Goal: Task Accomplishment & Management: Use online tool/utility

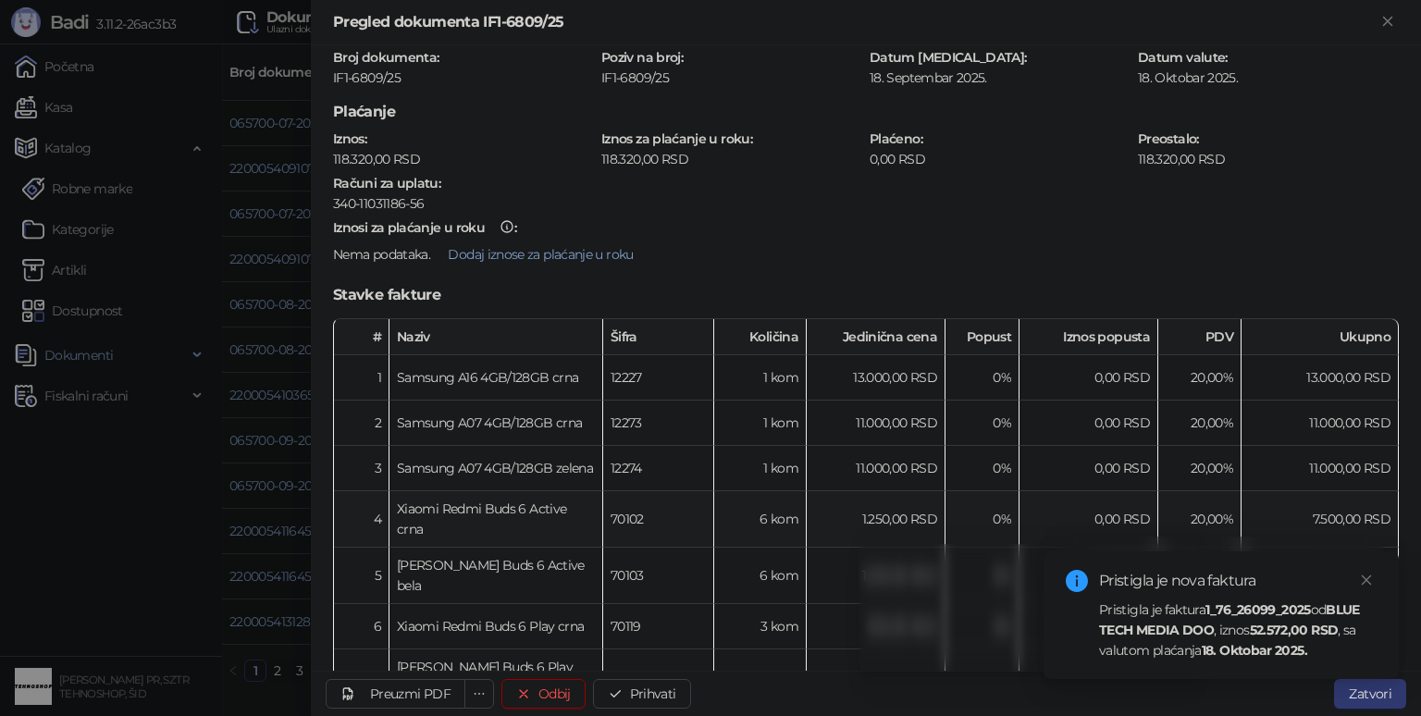
scroll to position [370, 0]
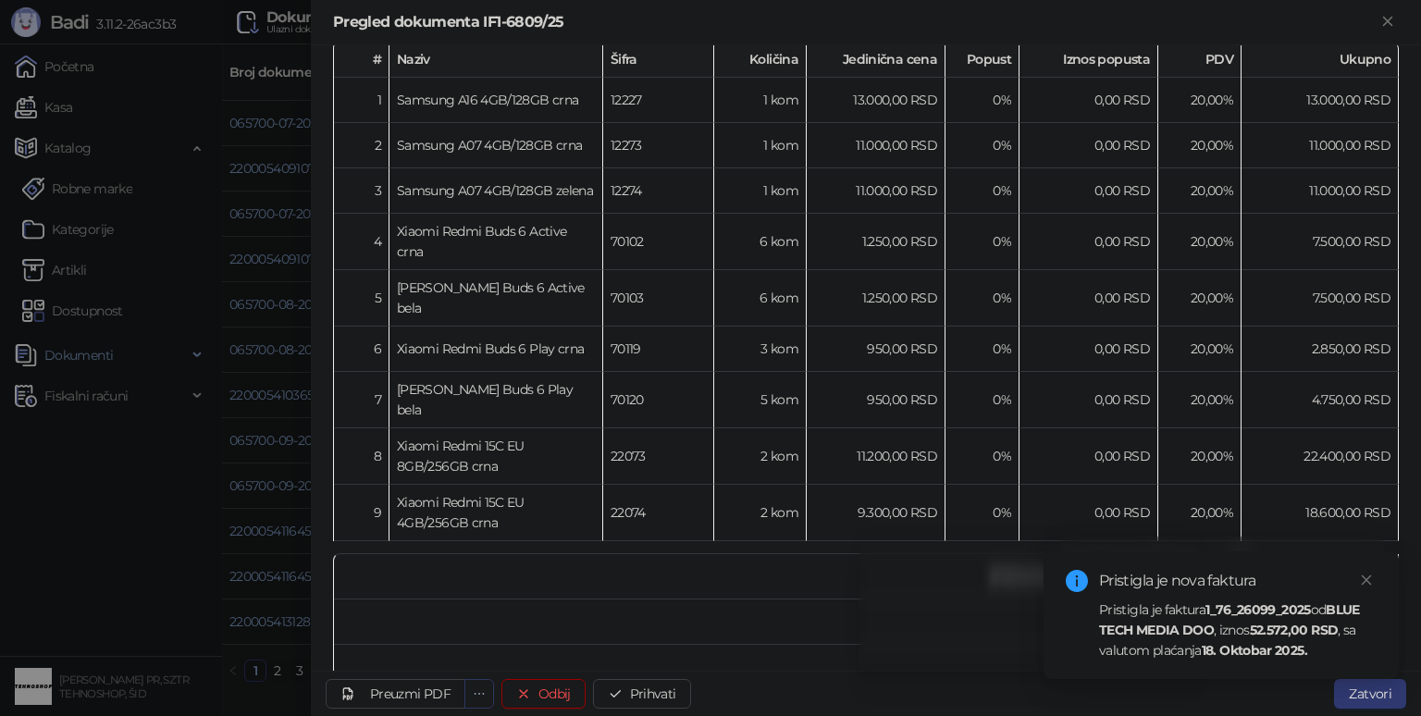
click at [476, 691] on icon "ellipsis" at bounding box center [479, 693] width 13 height 13
click at [393, 621] on span "Preuzmi XML" at bounding box center [387, 619] width 181 height 20
click at [441, 688] on div "Preuzmi PDF" at bounding box center [410, 694] width 80 height 17
click at [474, 692] on icon "ellipsis" at bounding box center [479, 693] width 13 height 13
click at [418, 686] on div "Preuzmi PDF" at bounding box center [410, 694] width 80 height 17
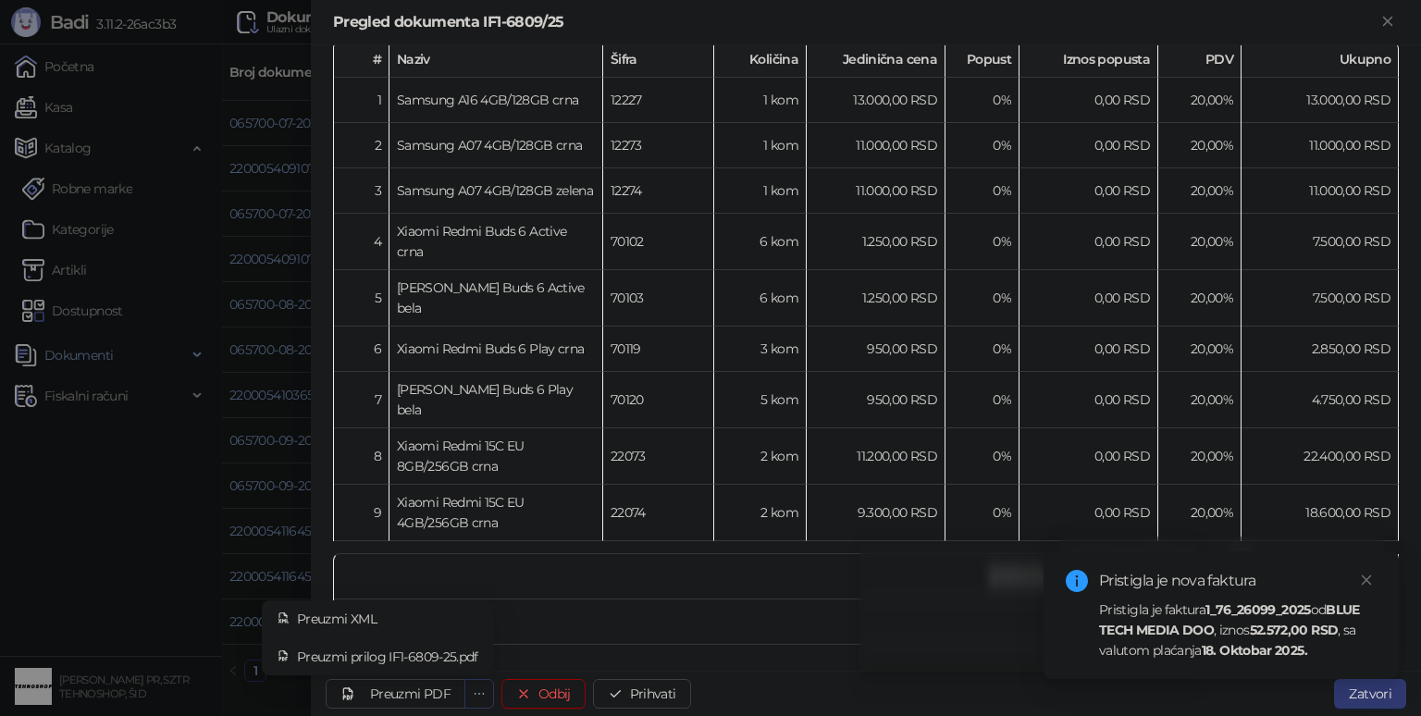
click at [478, 696] on icon "ellipsis" at bounding box center [479, 693] width 13 height 13
click at [402, 649] on span "Preuzmi prilog IF1-6809-25.pdf" at bounding box center [387, 657] width 181 height 20
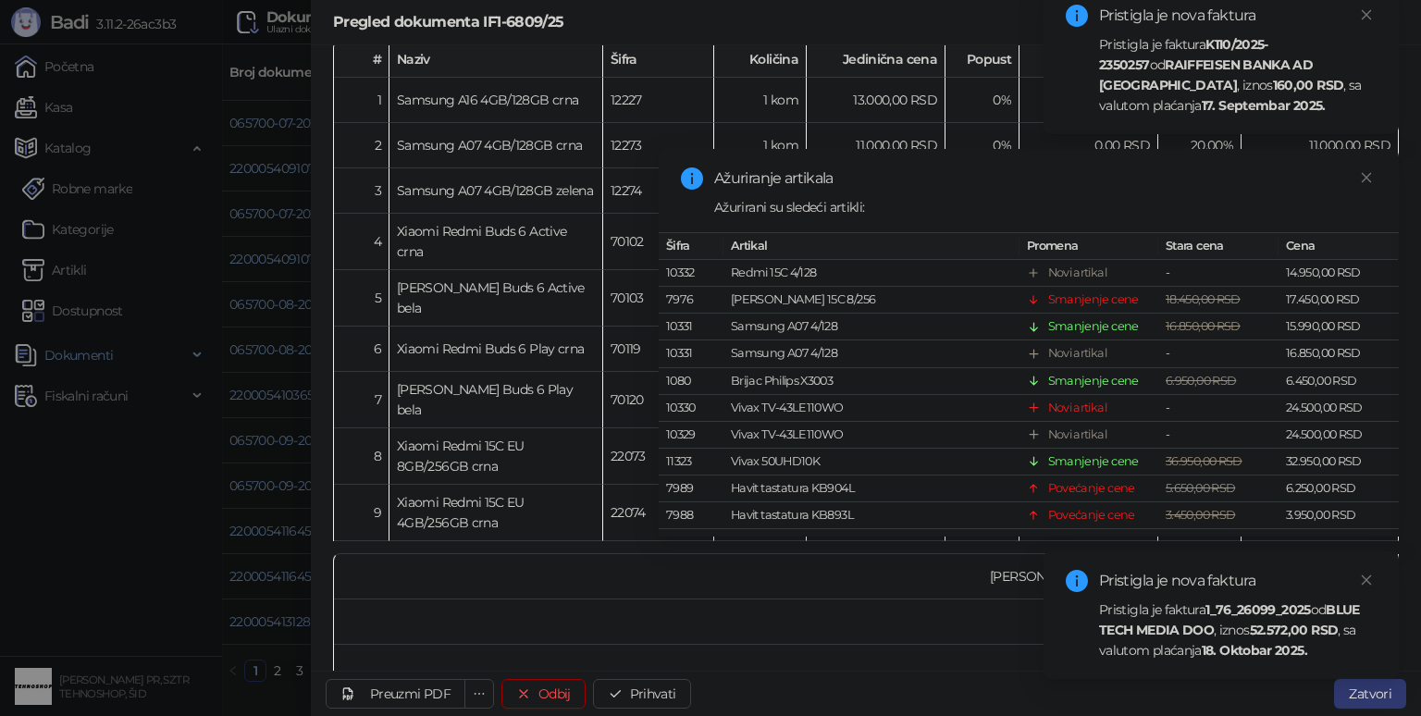
click at [954, 690] on td "Ukupan PDV" at bounding box center [788, 712] width 908 height 45
click at [1195, 636] on strong "BLUE TECH MEDIA DOO" at bounding box center [1229, 619] width 261 height 37
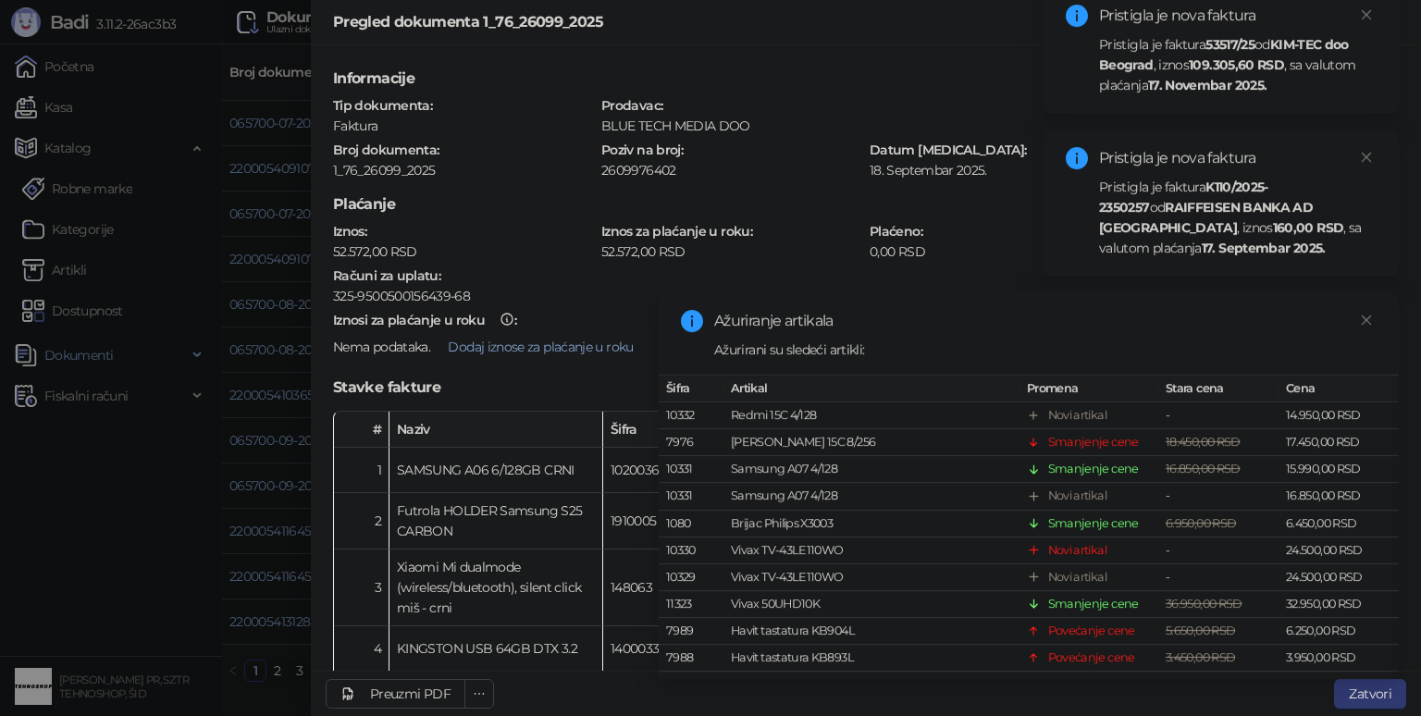
click at [1380, 318] on div "Ažuriranje artikala Ažurirani su sledeći artikli: Šifra Artikal Promena Stara c…" at bounding box center [1029, 485] width 740 height 388
click at [1356, 315] on link "Close" at bounding box center [1366, 320] width 20 height 20
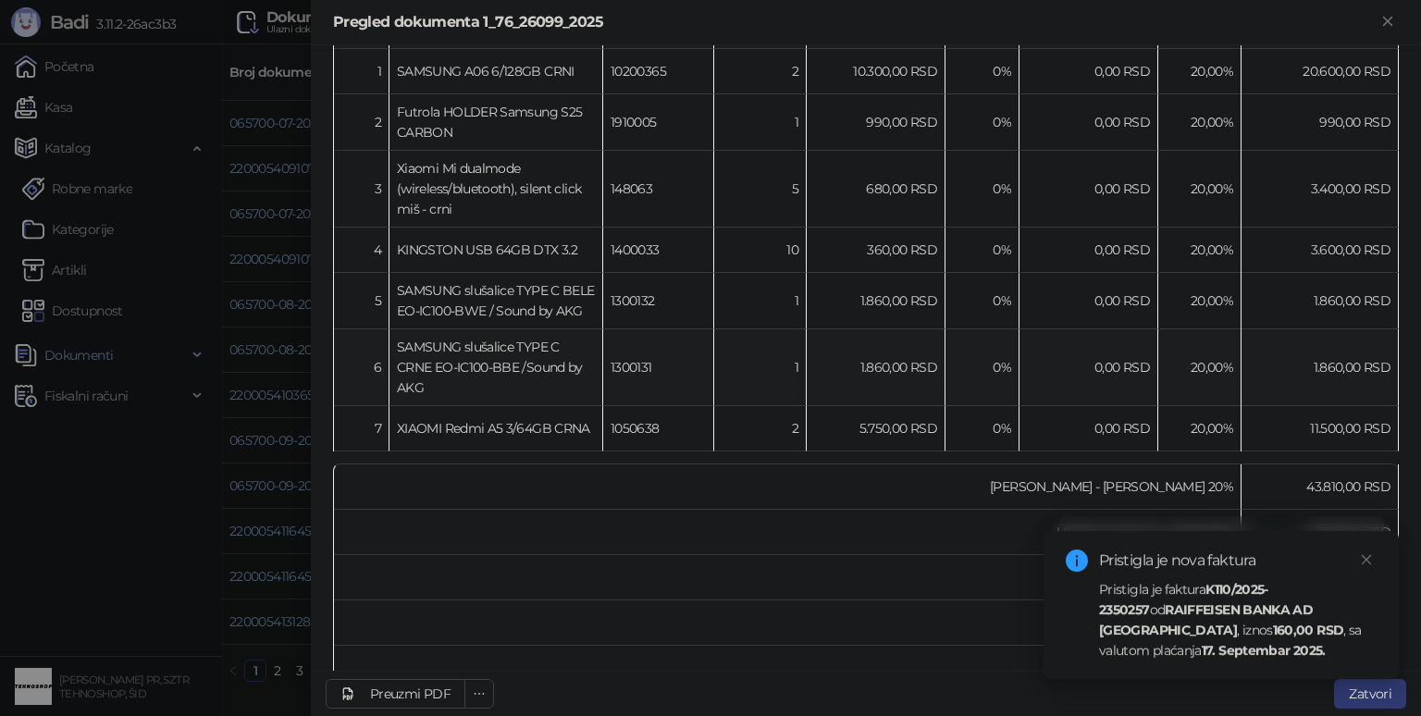
scroll to position [492, 0]
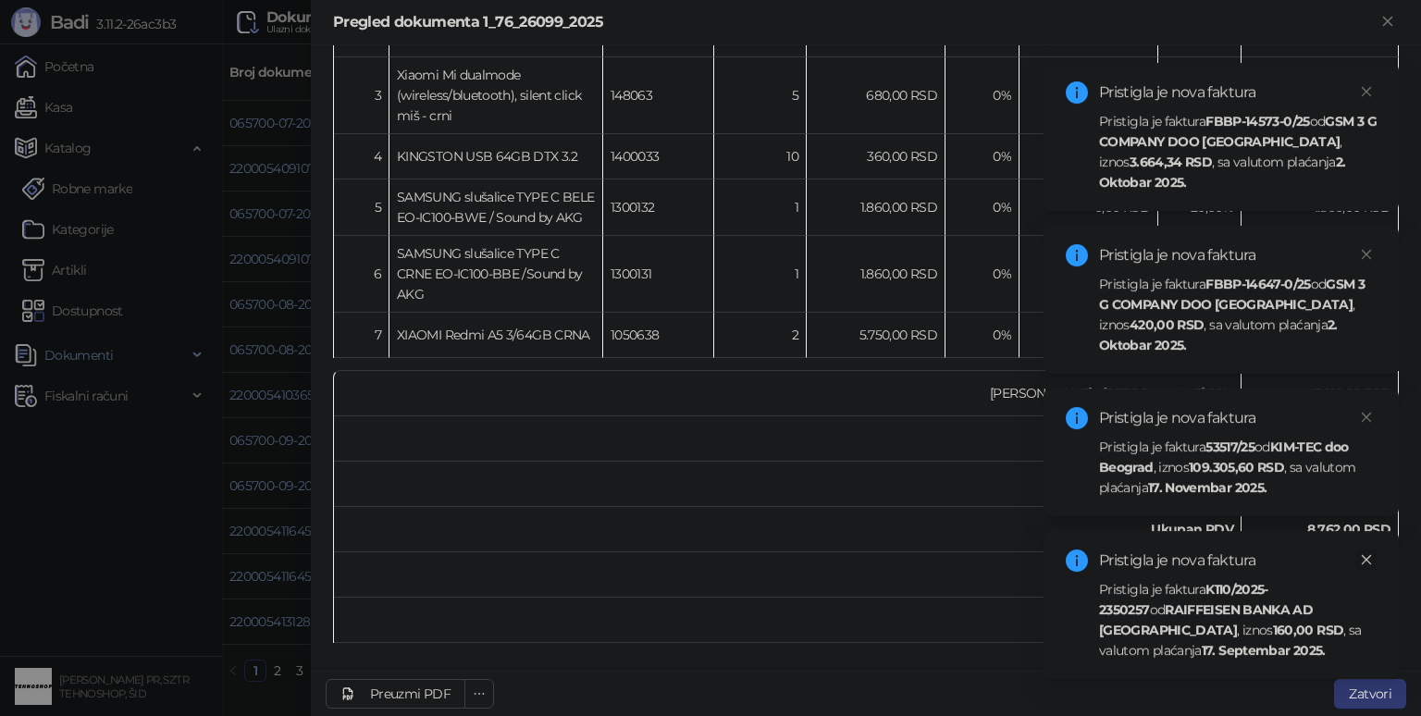
click at [1366, 555] on icon "close" at bounding box center [1366, 559] width 13 height 13
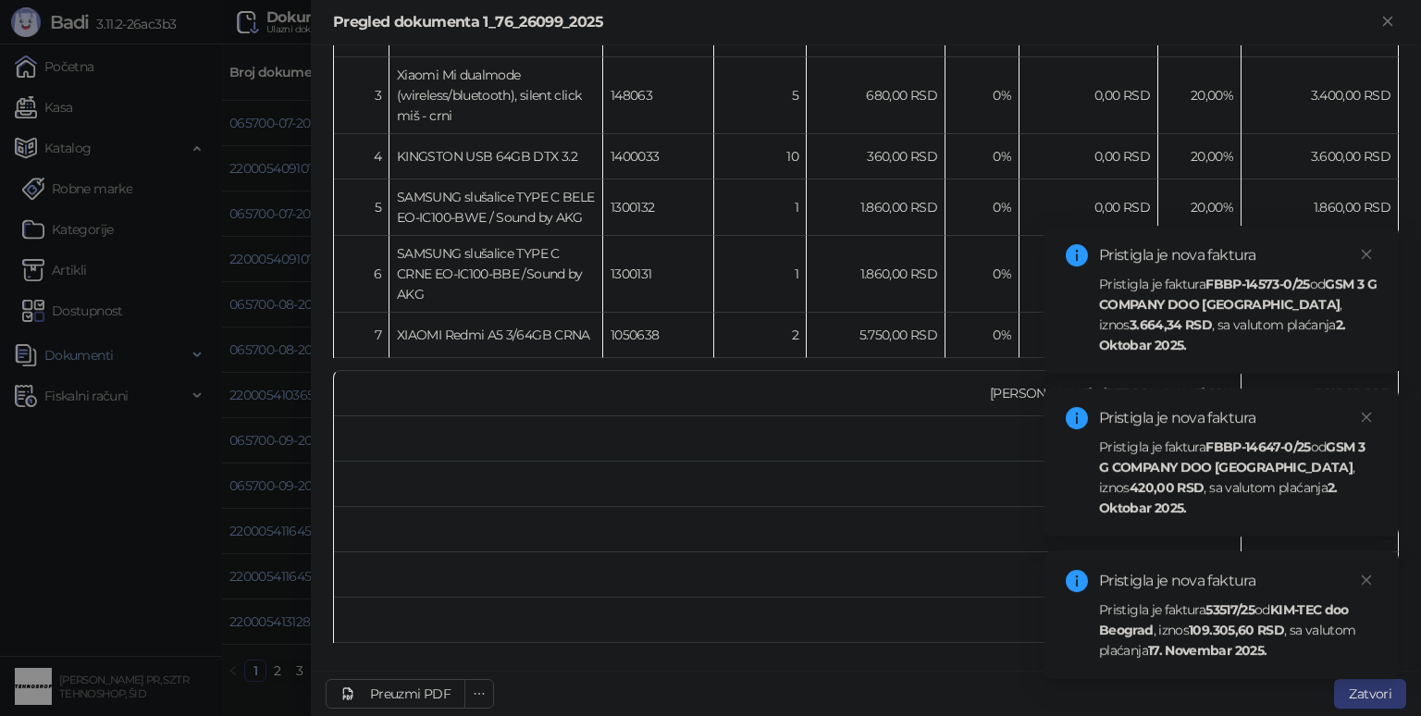
click at [1199, 321] on div "Pristigla je faktura FBBP-14573-0/25 od GSM 3 G COMPANY DOO [GEOGRAPHIC_DATA] ,…" at bounding box center [1238, 314] width 278 height 81
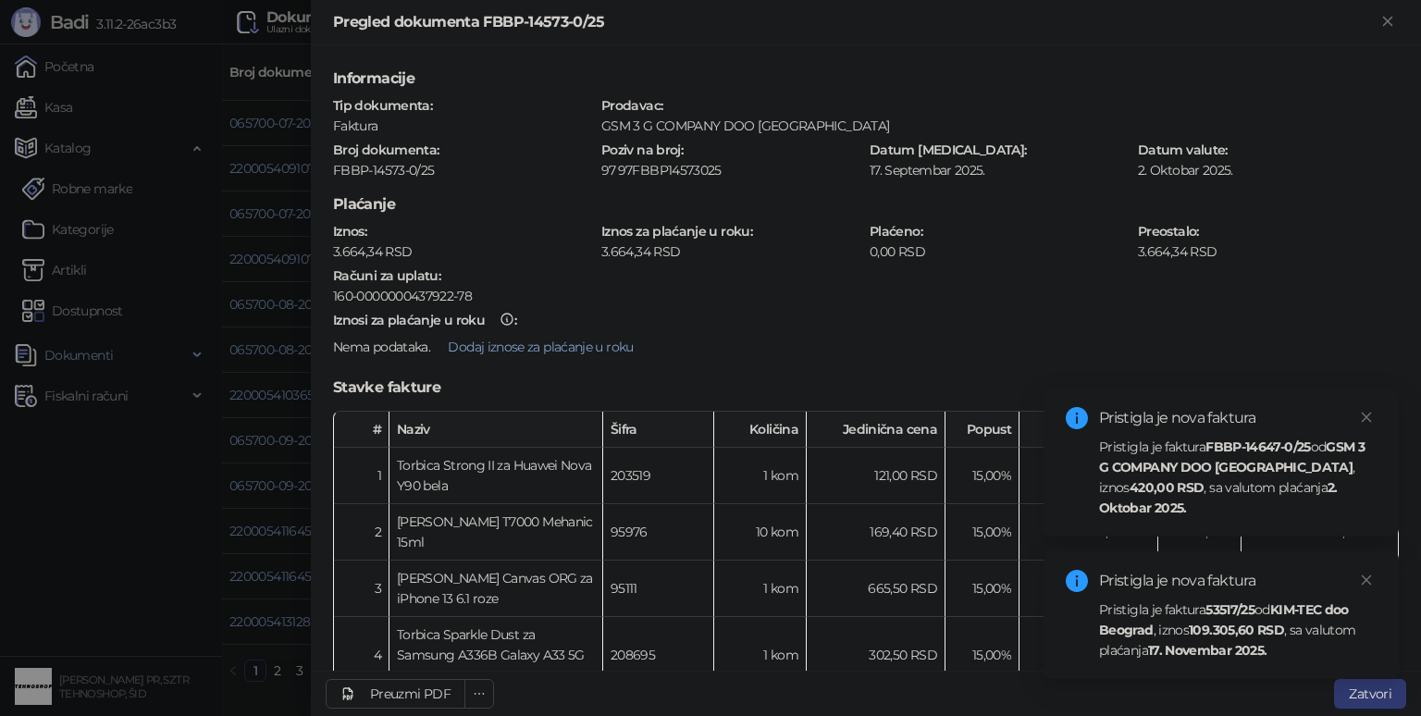
click at [1179, 491] on div "Pristigla je faktura FBBP-14647-0/25 od GSM 3 G COMPANY DOO [GEOGRAPHIC_DATA] ,…" at bounding box center [1238, 477] width 278 height 81
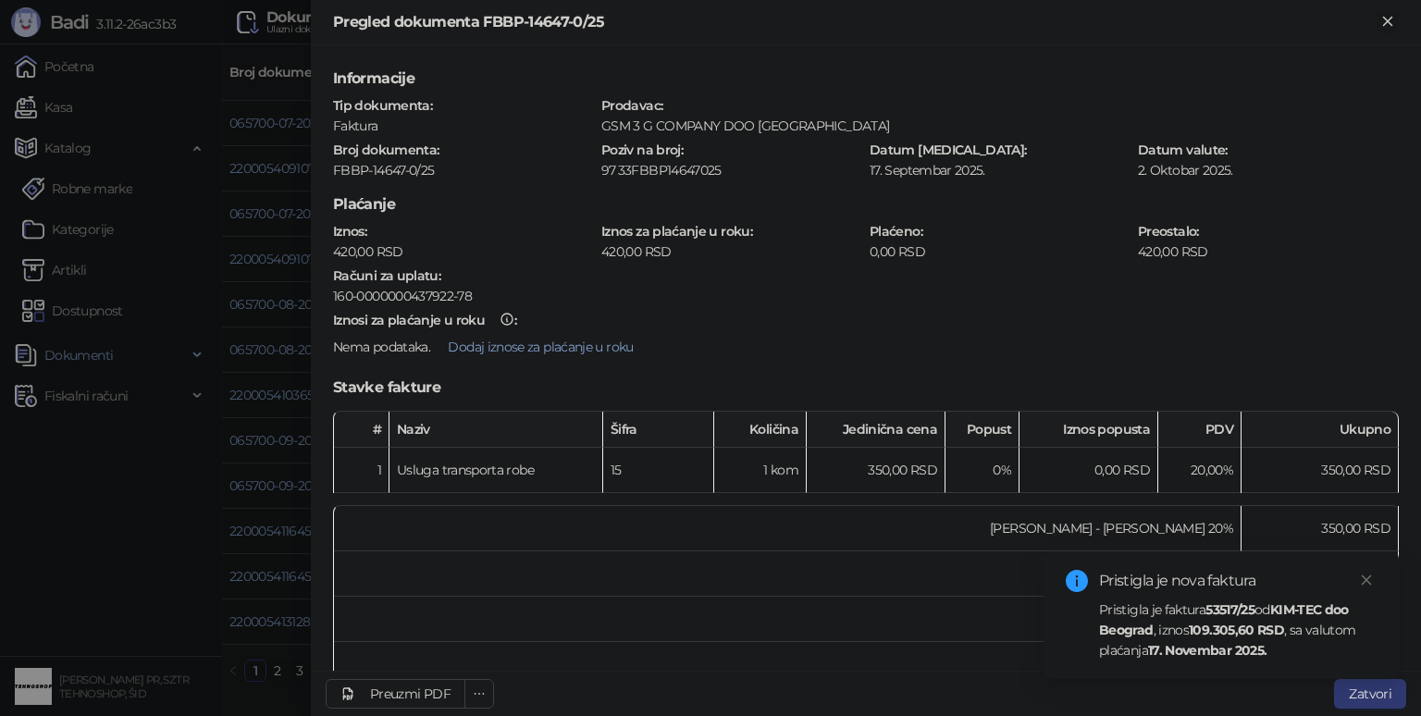
click at [1382, 14] on icon "Zatvori" at bounding box center [1387, 21] width 17 height 17
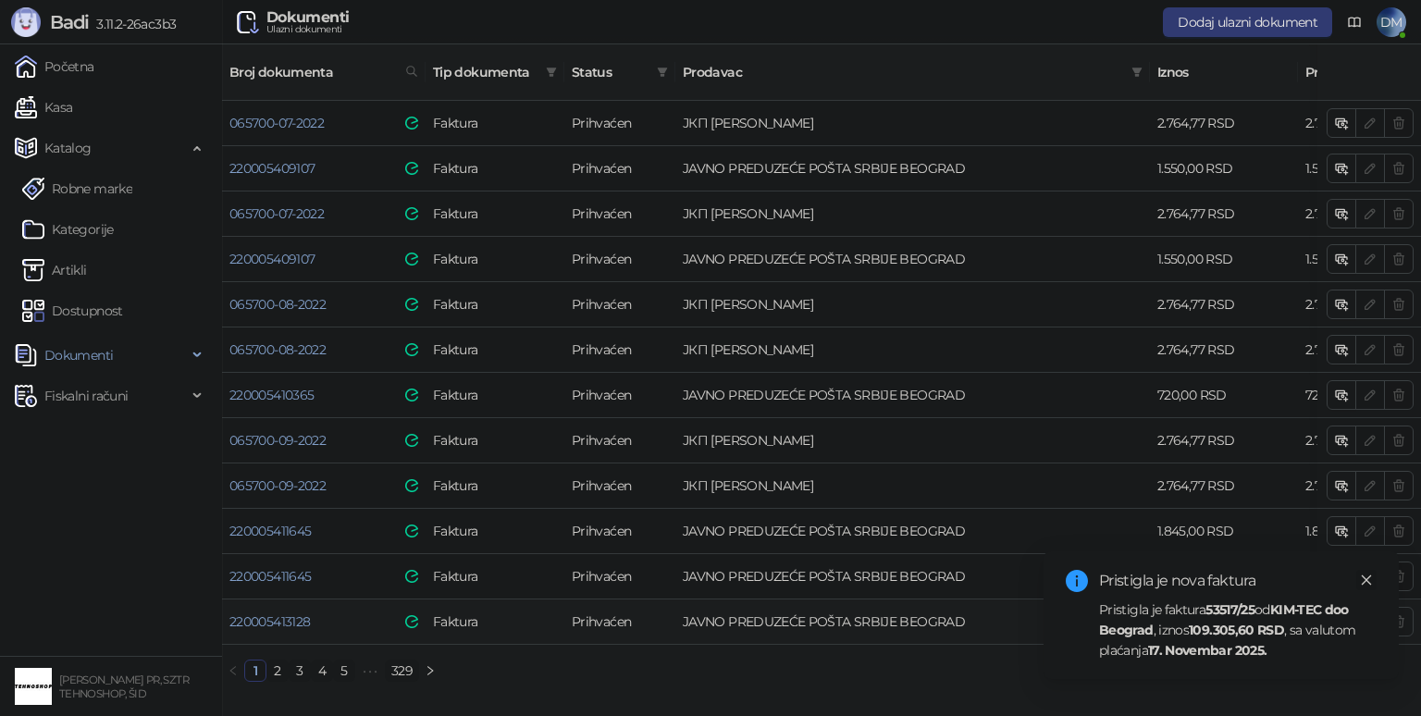
click at [1368, 575] on icon "close" at bounding box center [1366, 580] width 13 height 13
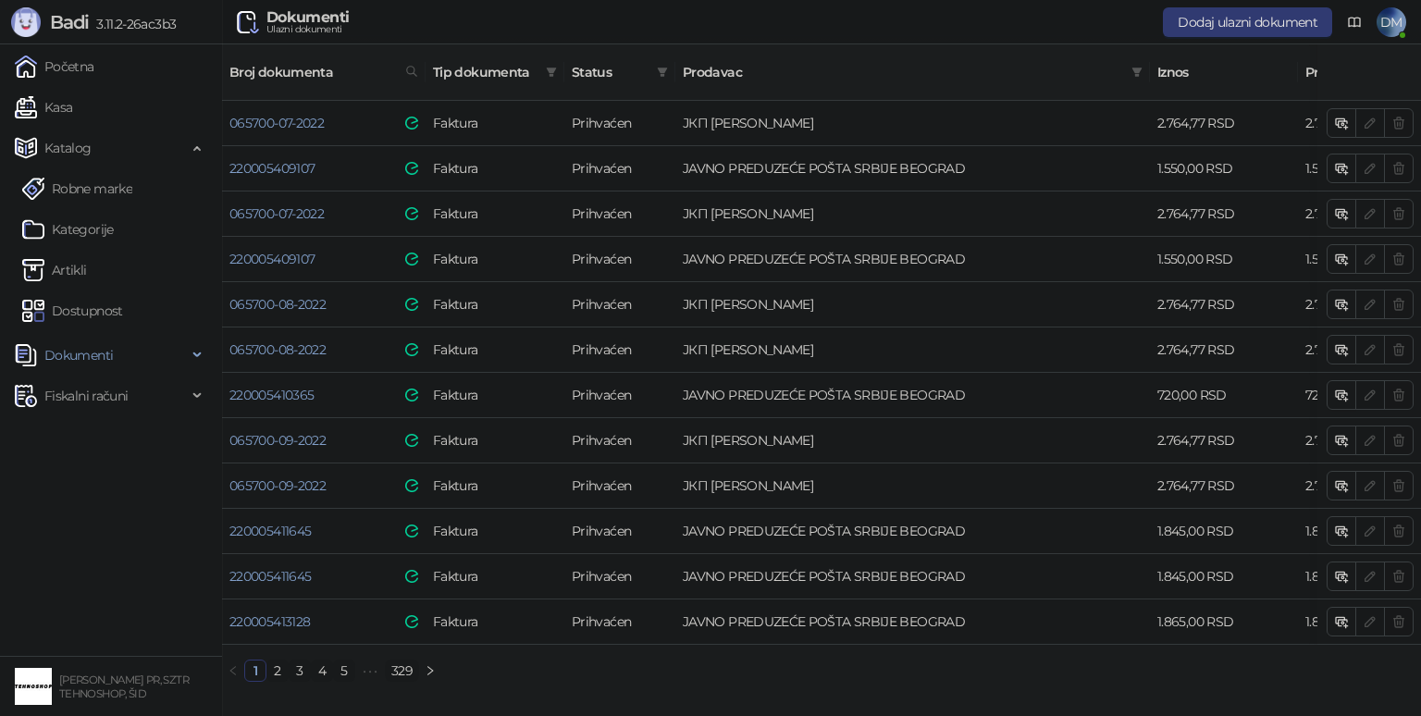
click at [401, 661] on link "329" at bounding box center [402, 671] width 32 height 20
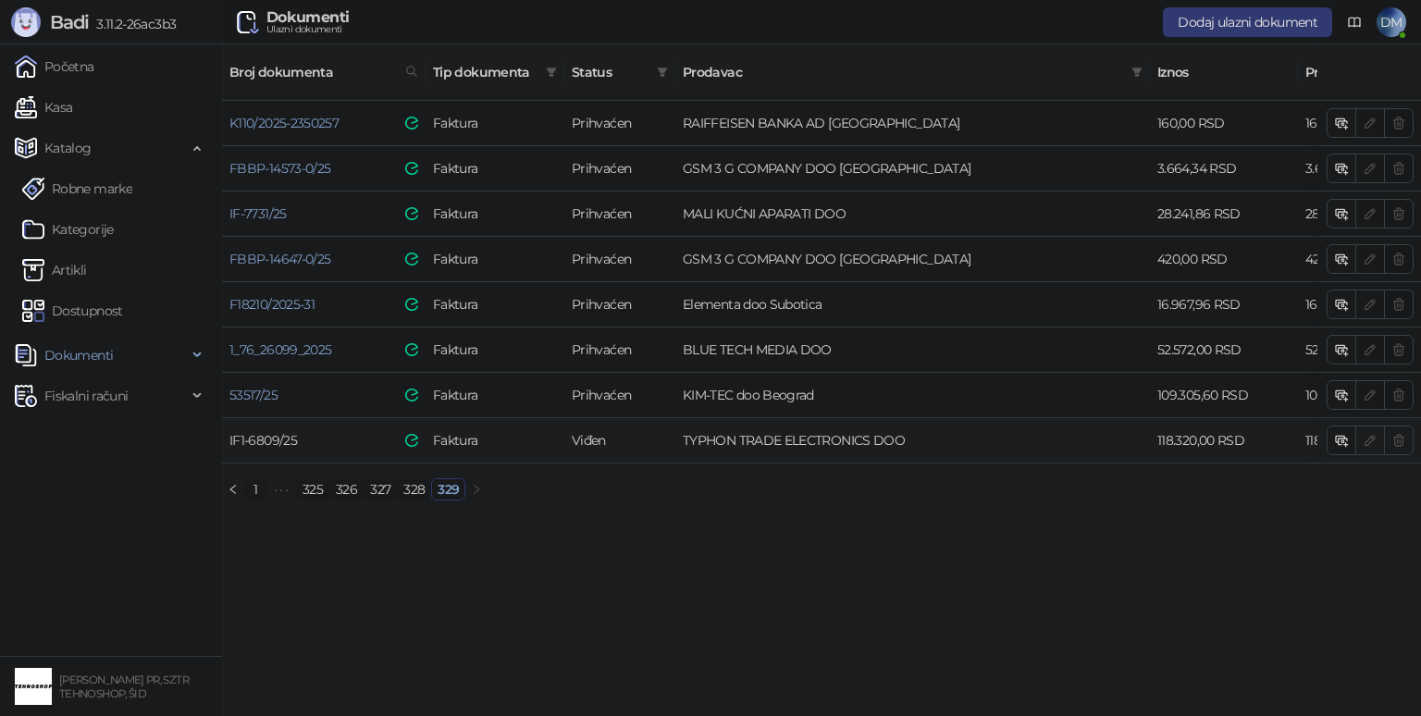
click at [279, 432] on link "IF1-6809/25" at bounding box center [263, 440] width 68 height 17
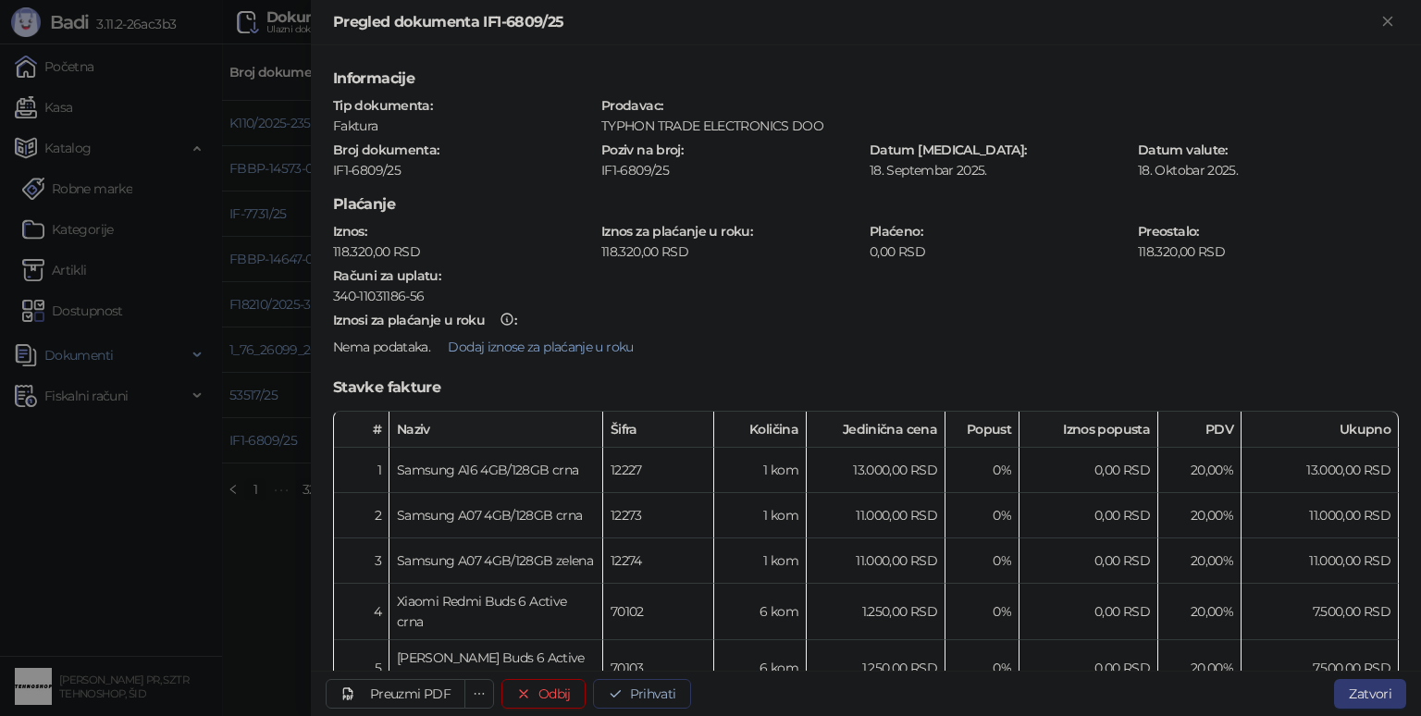
click at [643, 692] on button "Prihvati" at bounding box center [642, 694] width 98 height 30
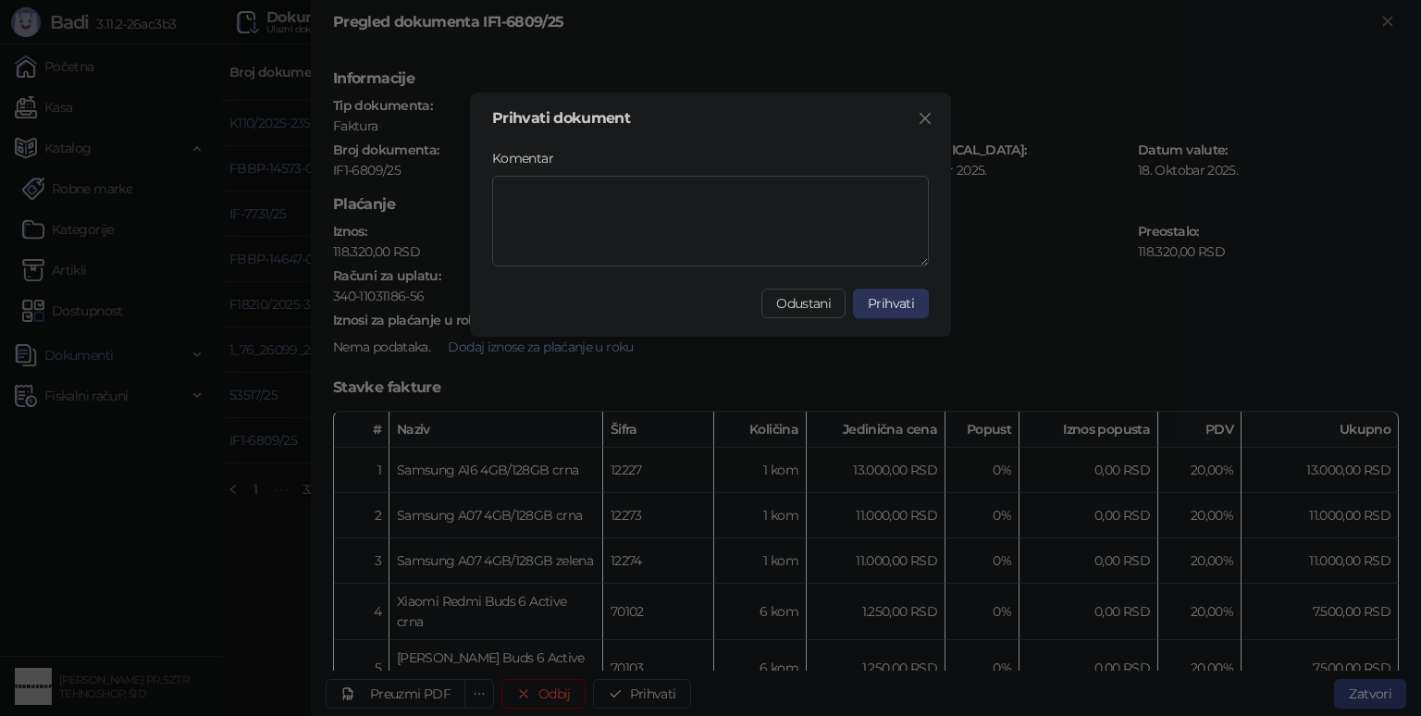
click at [911, 303] on span "Prihvati" at bounding box center [891, 303] width 46 height 17
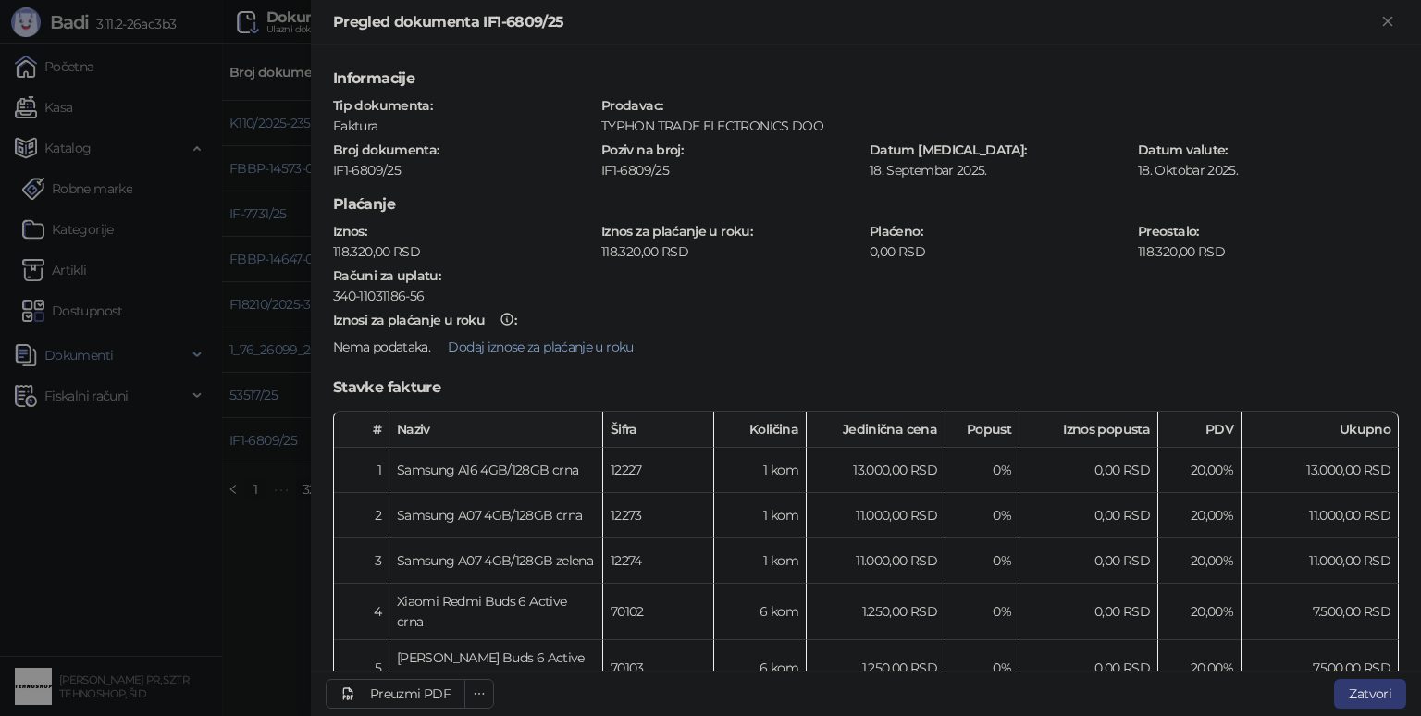
click at [241, 624] on div at bounding box center [710, 358] width 1421 height 716
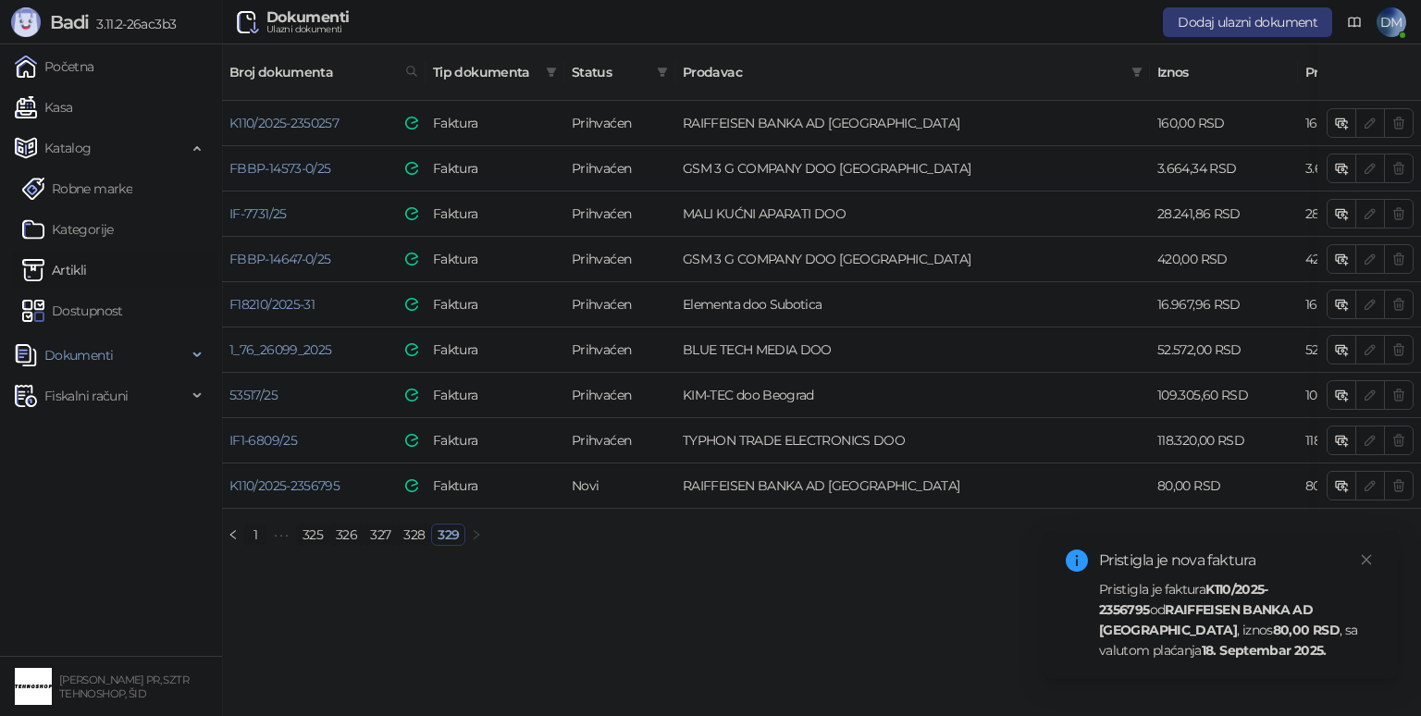
click at [80, 269] on link "Artikli" at bounding box center [54, 270] width 65 height 37
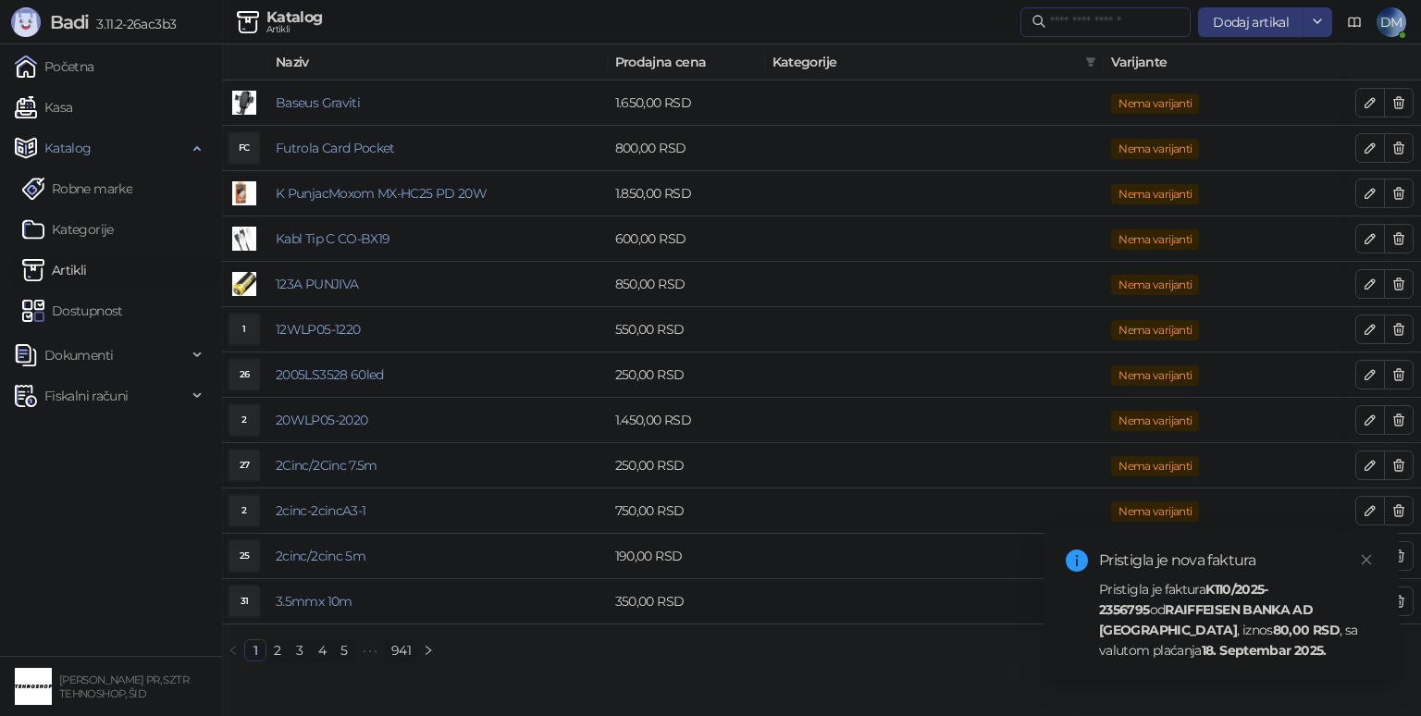
click at [1072, 8] on span at bounding box center [1105, 22] width 170 height 30
click at [1074, 16] on input "text" at bounding box center [1115, 22] width 130 height 20
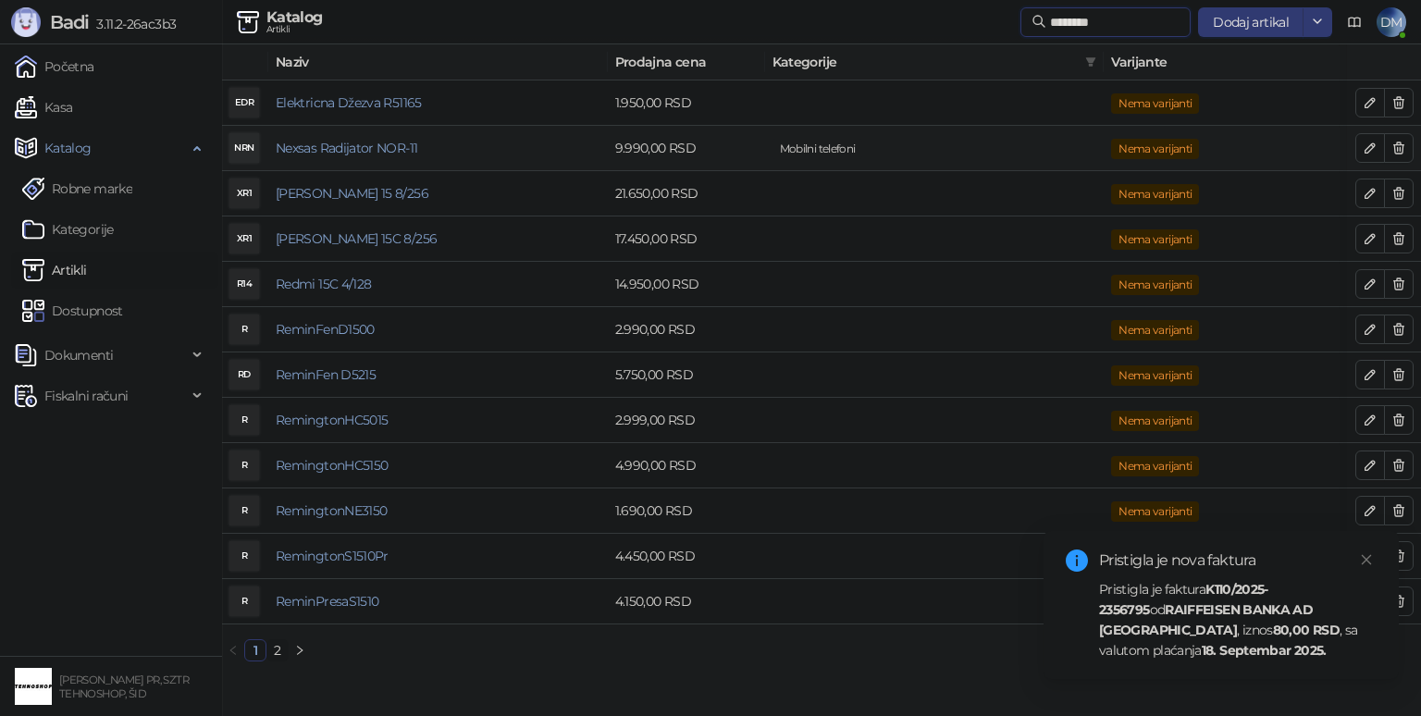
type input "********"
